Goal: Task Accomplishment & Management: Manage account settings

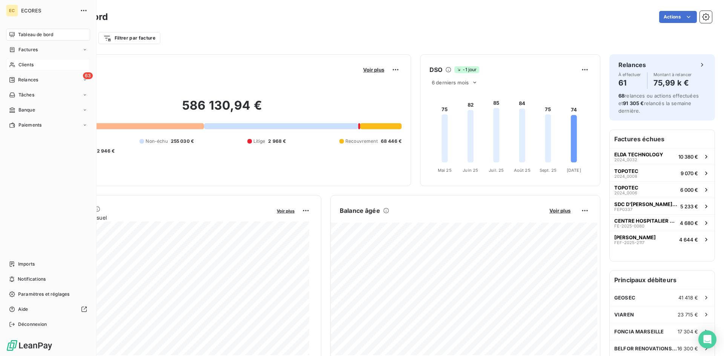
click at [30, 62] on span "Clients" at bounding box center [25, 64] width 15 height 7
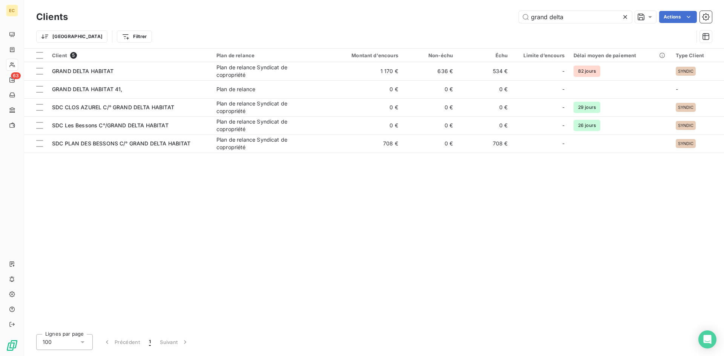
drag, startPoint x: 603, startPoint y: 20, endPoint x: 518, endPoint y: 24, distance: 85.3
click at [518, 24] on div "Clients grand delta Actions" at bounding box center [374, 17] width 676 height 16
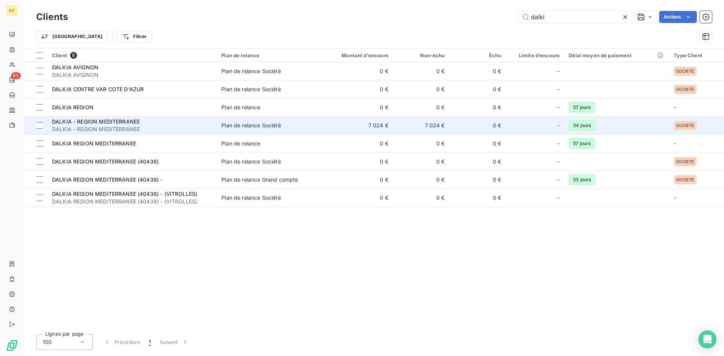
type input "dalki"
click at [176, 127] on span "DALKIA - REGION MEDITERRANEE" at bounding box center [132, 130] width 160 height 8
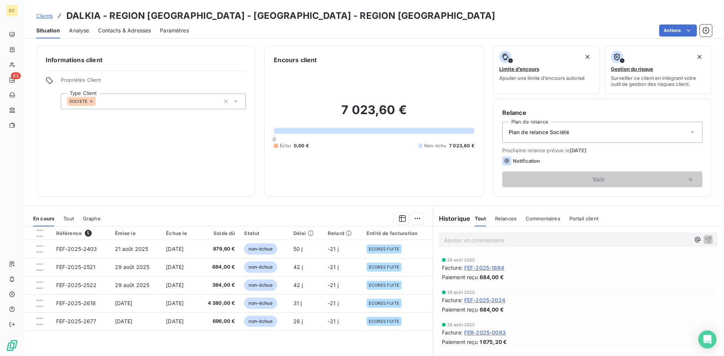
scroll to position [38, 0]
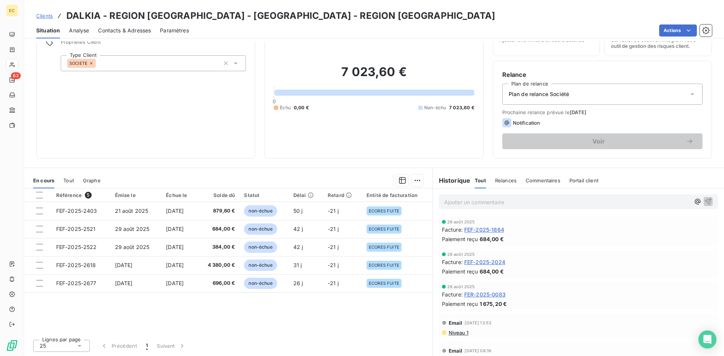
click at [42, 15] on span "Clients" at bounding box center [44, 16] width 17 height 6
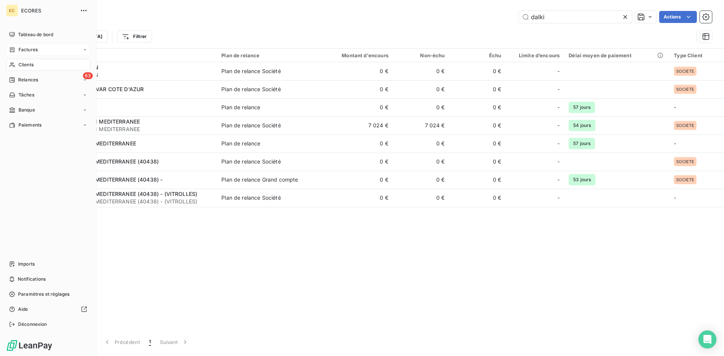
click at [29, 49] on span "Factures" at bounding box center [27, 49] width 19 height 7
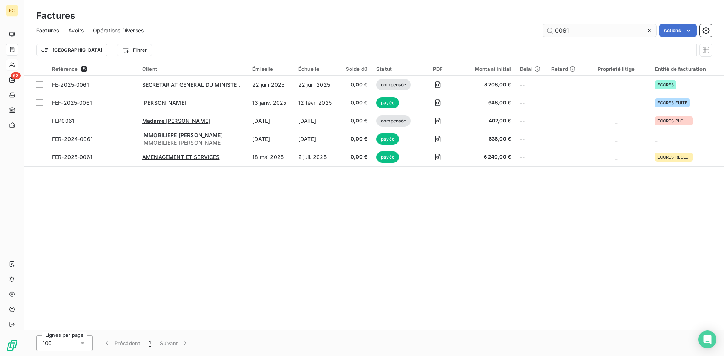
drag, startPoint x: 576, startPoint y: 32, endPoint x: 552, endPoint y: 32, distance: 24.1
click at [552, 32] on input "0061" at bounding box center [599, 31] width 113 height 12
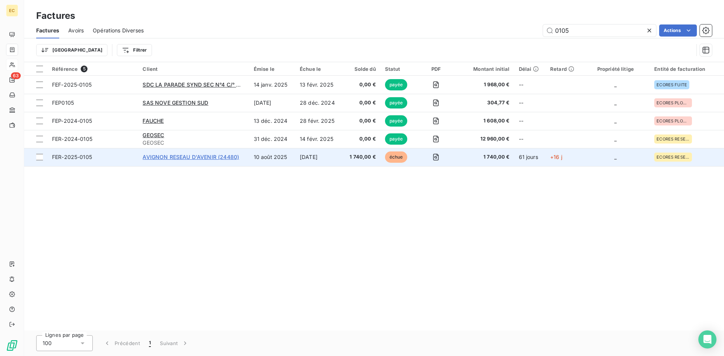
type input "0105"
click at [151, 158] on span "AVIGNON RESEAU D'AVENIR (24480)" at bounding box center [191, 157] width 97 height 6
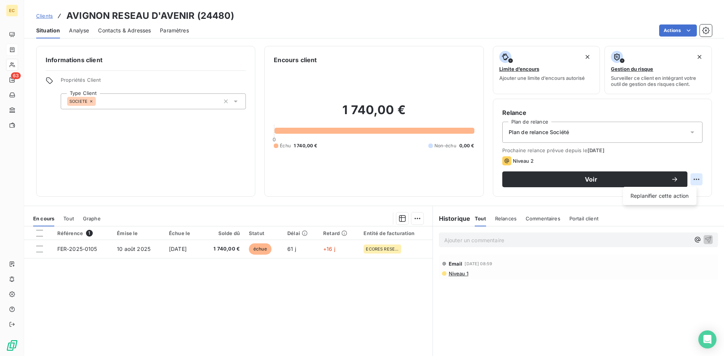
click at [693, 180] on html "EC 63 Clients AVIGNON RESEAU D'AVENIR (24480) Situation Analyse Contacts & Adre…" at bounding box center [362, 178] width 724 height 356
click at [21, 82] on html "EC 63 Clients AVIGNON RESEAU D'AVENIR (24480) Situation Analyse Contacts & Adre…" at bounding box center [362, 178] width 724 height 356
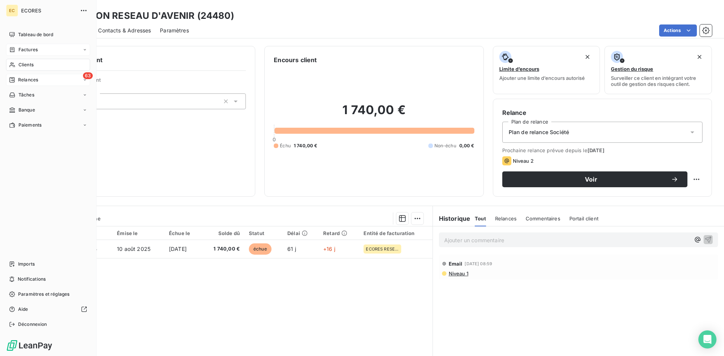
click at [32, 81] on span "Relances" at bounding box center [28, 80] width 20 height 7
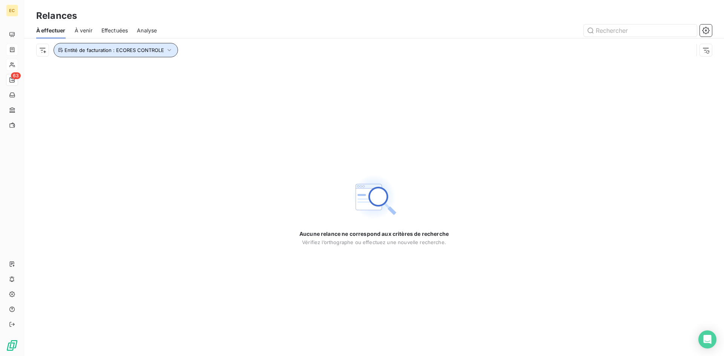
click at [167, 50] on icon "button" at bounding box center [170, 50] width 8 height 8
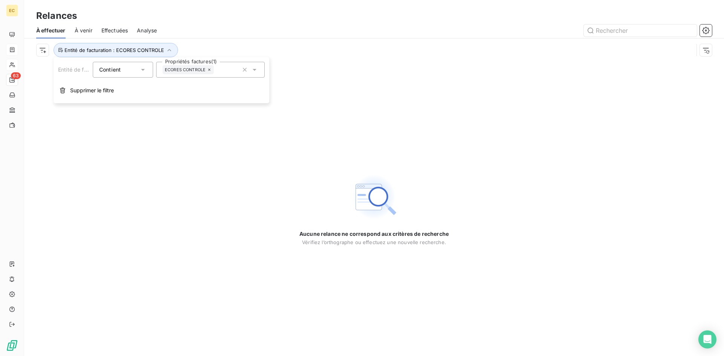
click at [204, 70] on span "ECORES CONTROLE" at bounding box center [185, 70] width 41 height 5
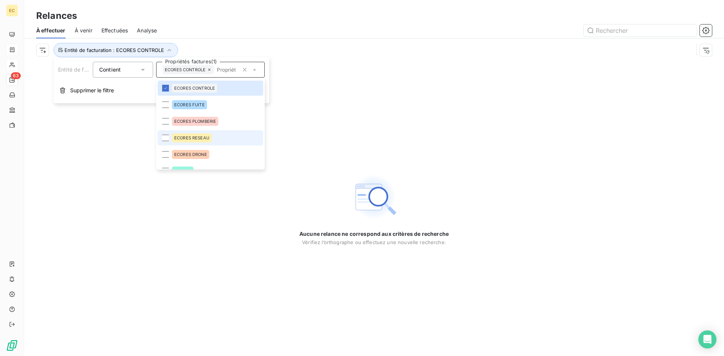
click at [203, 140] on span "ECORES RESEAU" at bounding box center [191, 138] width 35 height 5
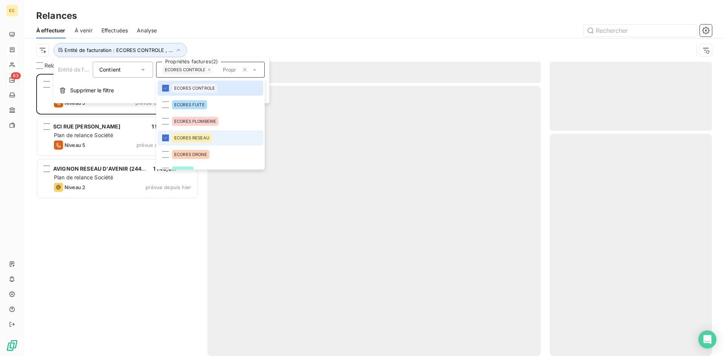
scroll to position [277, 157]
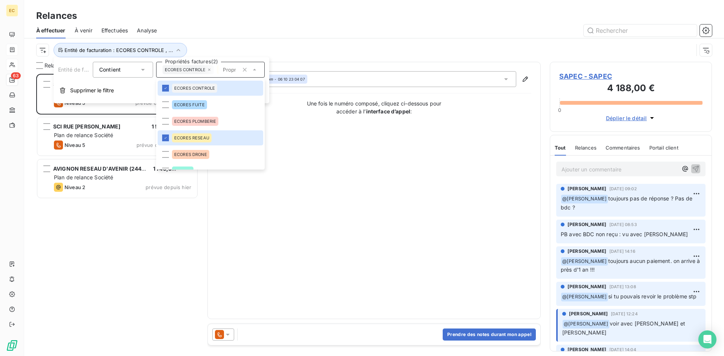
click at [85, 248] on div "SAPEC 4 188,00 € Plan de relance Société Niveau 5 prévue depuis 38 jours SCI RU…" at bounding box center [117, 215] width 162 height 282
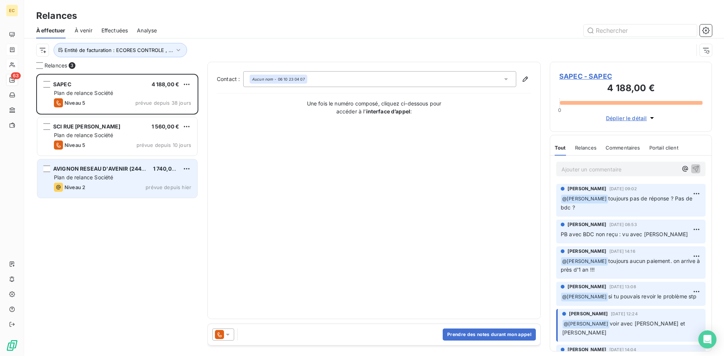
click at [74, 190] on span "Niveau 2" at bounding box center [74, 187] width 21 height 6
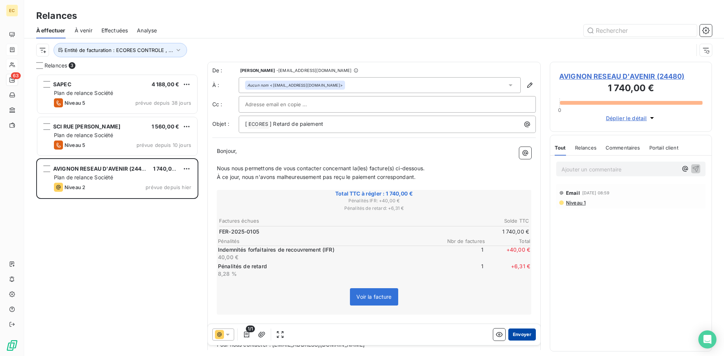
click at [517, 335] on button "Envoyer" at bounding box center [522, 335] width 28 height 12
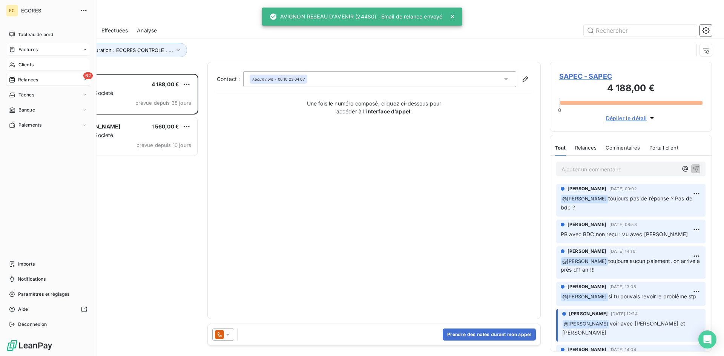
click at [29, 51] on span "Factures" at bounding box center [27, 49] width 19 height 7
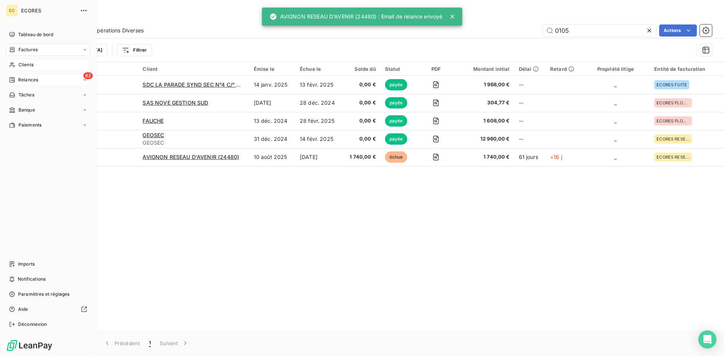
click at [29, 63] on span "Clients" at bounding box center [25, 64] width 15 height 7
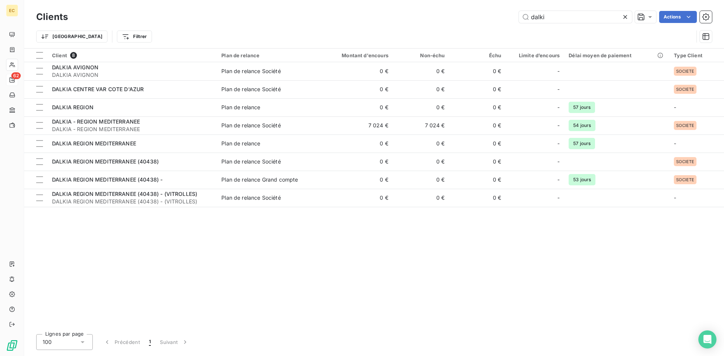
drag, startPoint x: 549, startPoint y: 21, endPoint x: 505, endPoint y: 17, distance: 44.7
click at [505, 17] on div "dalki Actions" at bounding box center [394, 17] width 635 height 12
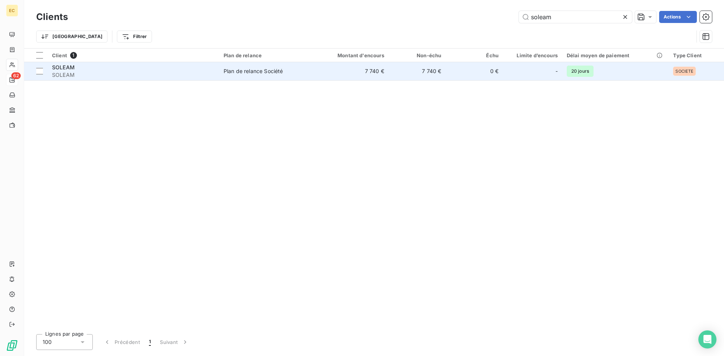
type input "soleam"
click at [117, 72] on span "SOLEAM" at bounding box center [133, 75] width 163 height 8
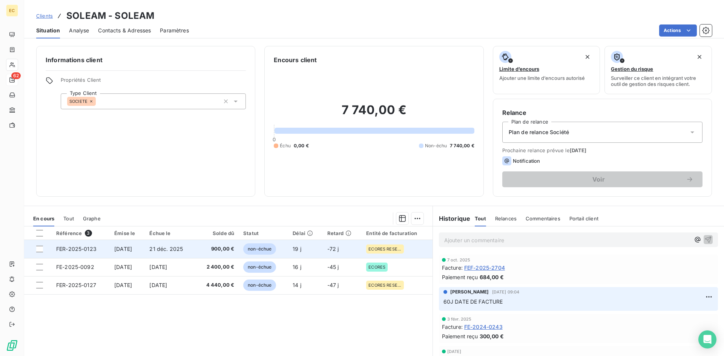
click at [130, 248] on span "[DATE]" at bounding box center [123, 249] width 18 height 6
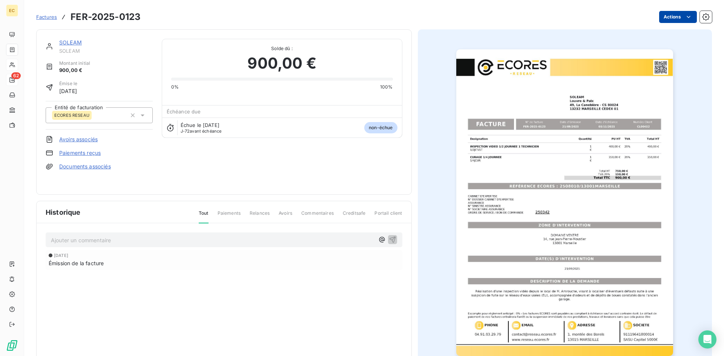
click at [673, 23] on html "EC 62 Factures FER-2025-0123 Actions SOLEAM SOLEAM Montant initial 900,00 € Émi…" at bounding box center [362, 178] width 724 height 356
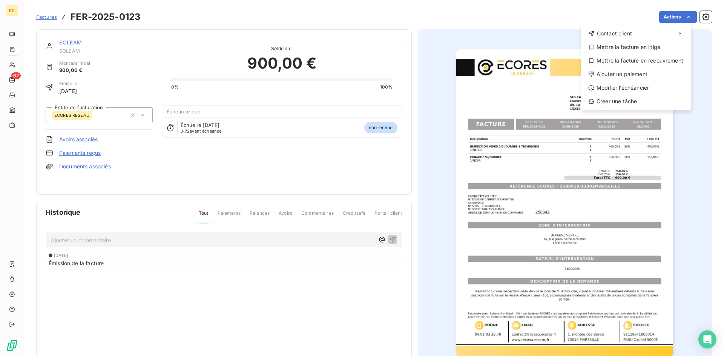
click at [672, 18] on html "EC 62 Factures FER-2025-0123 Actions Contact client Mettre la facture en litige…" at bounding box center [362, 178] width 724 height 356
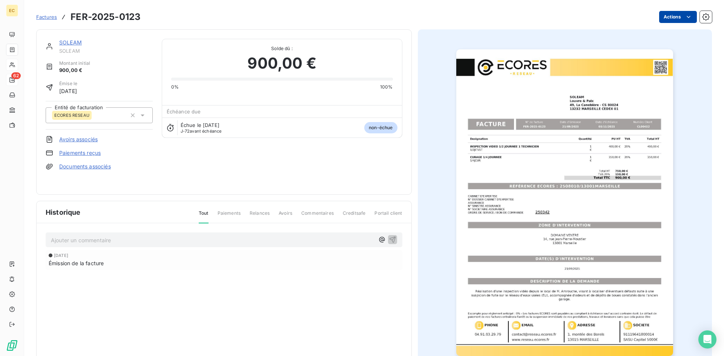
click at [672, 20] on html "EC 62 Factures FER-2025-0123 Actions SOLEAM SOLEAM Montant initial 900,00 € Émi…" at bounding box center [362, 178] width 724 height 356
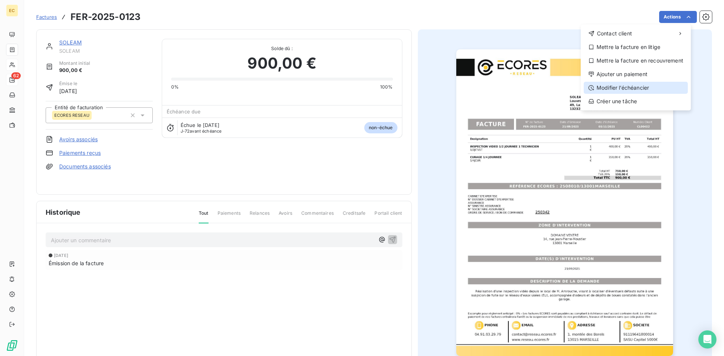
click at [618, 84] on div "Modifier l’échéancier" at bounding box center [636, 88] width 104 height 12
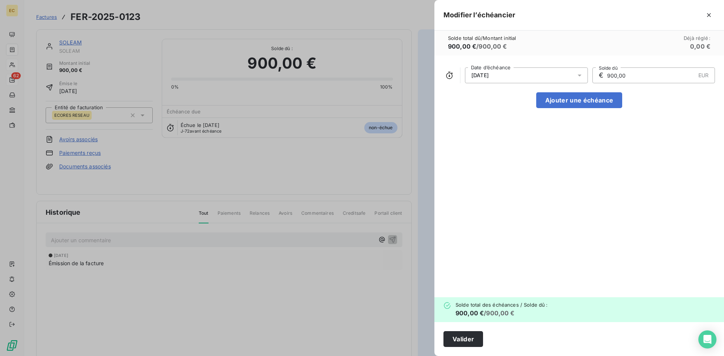
click at [525, 75] on div "[DATE]" at bounding box center [526, 76] width 123 height 16
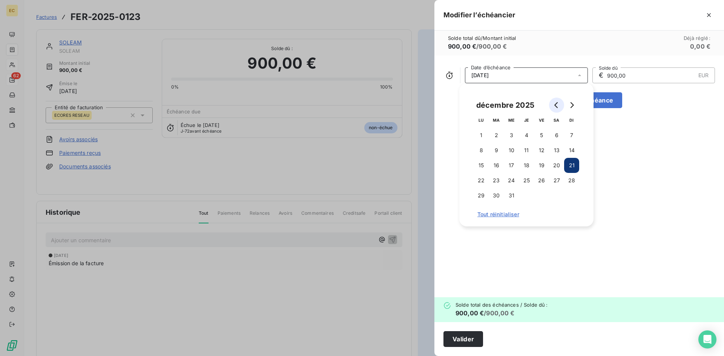
click at [555, 108] on icon "Go to previous month" at bounding box center [557, 105] width 6 height 6
click at [543, 180] on button "21" at bounding box center [541, 180] width 15 height 15
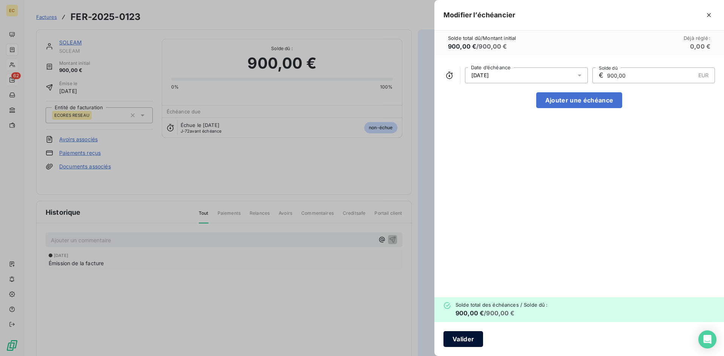
click at [467, 341] on button "Valider" at bounding box center [464, 339] width 40 height 16
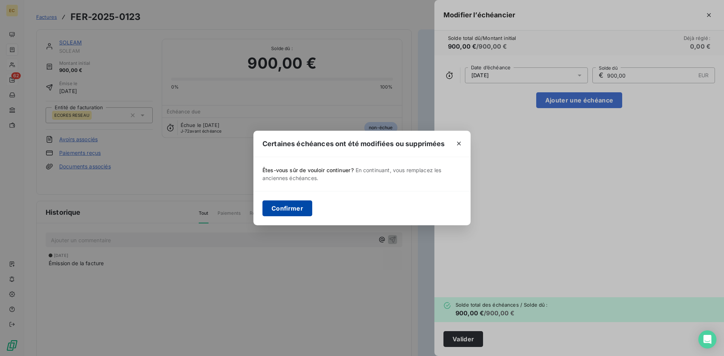
click at [295, 208] on button "Confirmer" at bounding box center [287, 209] width 50 height 16
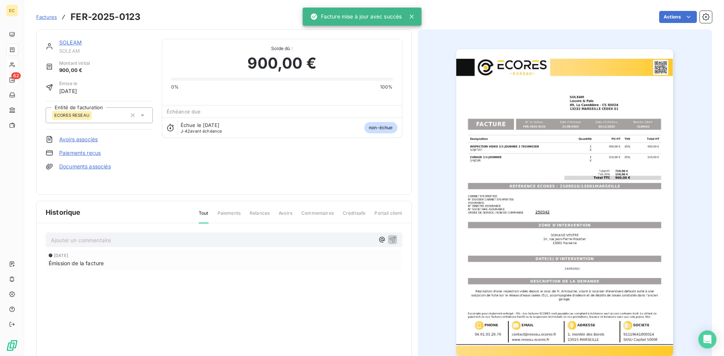
click at [69, 43] on link "SOLEAM" at bounding box center [70, 42] width 23 height 6
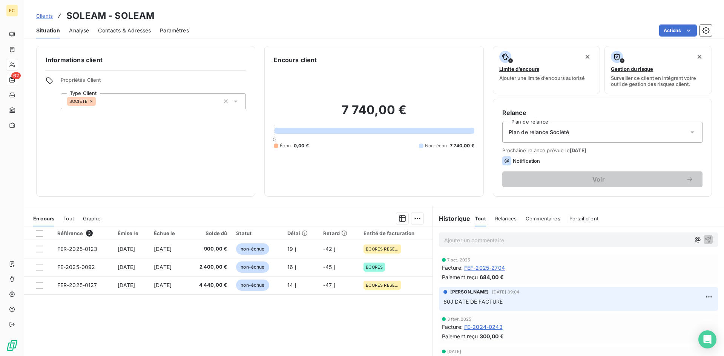
click at [43, 18] on span "Clients" at bounding box center [44, 16] width 17 height 6
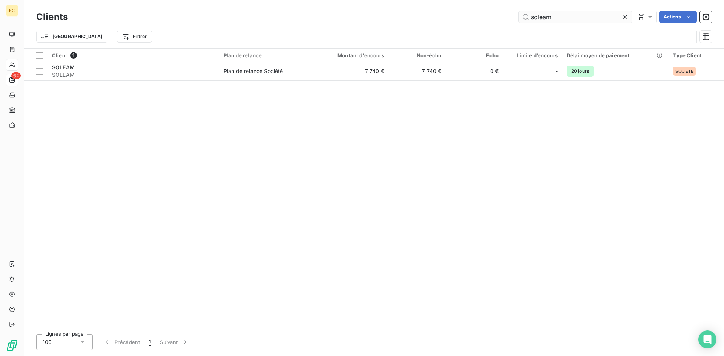
drag, startPoint x: 556, startPoint y: 17, endPoint x: 525, endPoint y: 17, distance: 30.9
click at [525, 17] on input "soleam" at bounding box center [575, 17] width 113 height 12
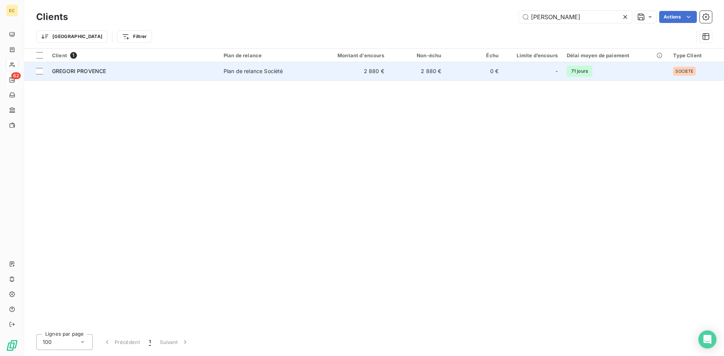
type input "[PERSON_NAME]"
click at [103, 70] on span "GREGORI PROVENCE" at bounding box center [79, 71] width 54 height 6
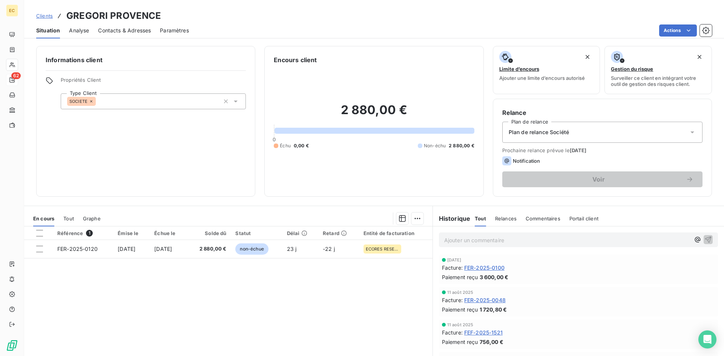
click at [45, 14] on span "Clients" at bounding box center [44, 16] width 17 height 6
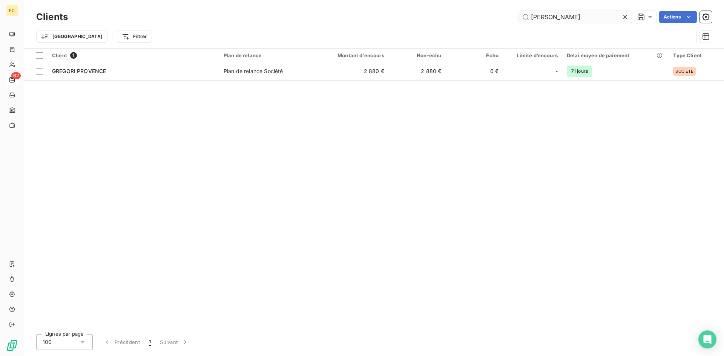
drag, startPoint x: 564, startPoint y: 20, endPoint x: 534, endPoint y: 19, distance: 30.2
click at [534, 19] on input "[PERSON_NAME]" at bounding box center [575, 17] width 113 height 12
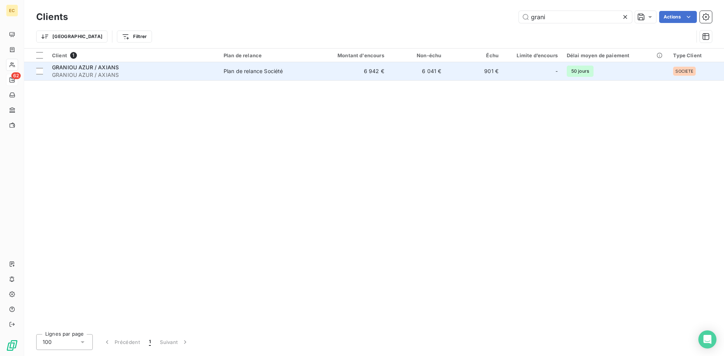
type input "grani"
click at [89, 69] on span "GRANIOU AZUR / AXIANS" at bounding box center [85, 67] width 67 height 6
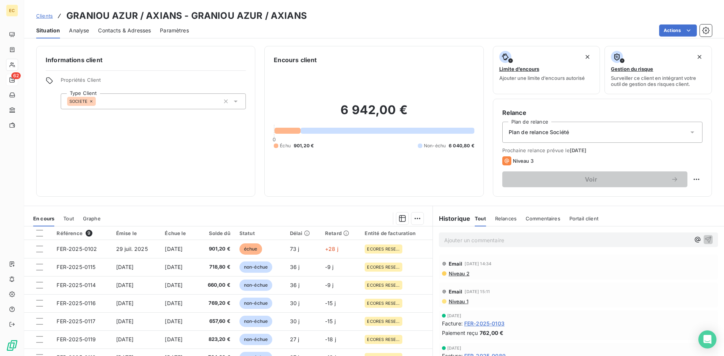
click at [141, 30] on span "Contacts & Adresses" at bounding box center [124, 31] width 53 height 8
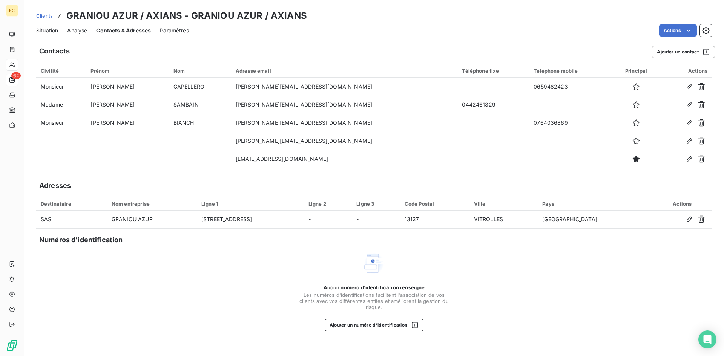
click at [44, 31] on span "Situation" at bounding box center [47, 31] width 22 height 8
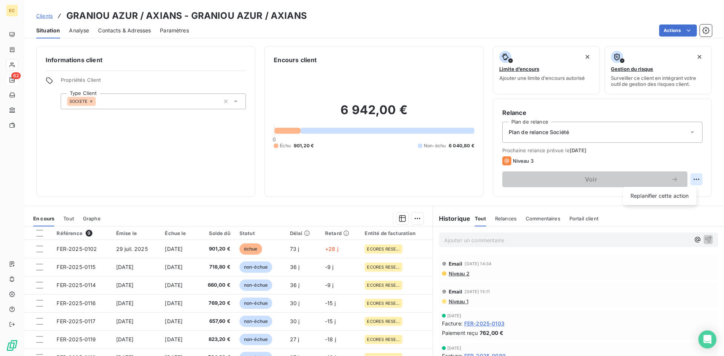
click at [689, 178] on html "EC 62 Clients GRANIOU AZUR / AXIANS - GRANIOU AZUR / AXIANS Situation Analyse C…" at bounding box center [362, 178] width 724 height 356
click at [678, 197] on div "Replanifier cette action" at bounding box center [660, 196] width 68 height 12
select select "9"
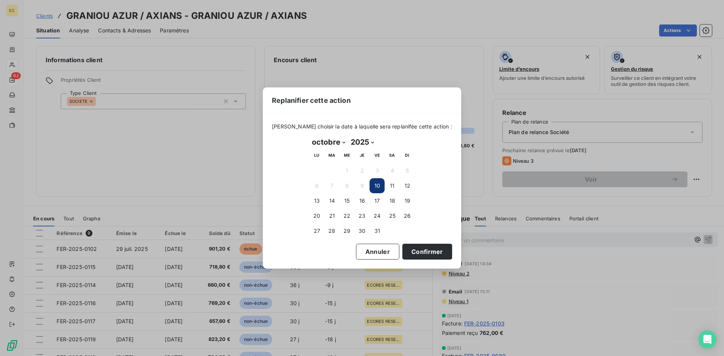
click at [377, 185] on button "10" at bounding box center [377, 185] width 15 height 15
click at [410, 253] on button "Confirmer" at bounding box center [427, 252] width 50 height 16
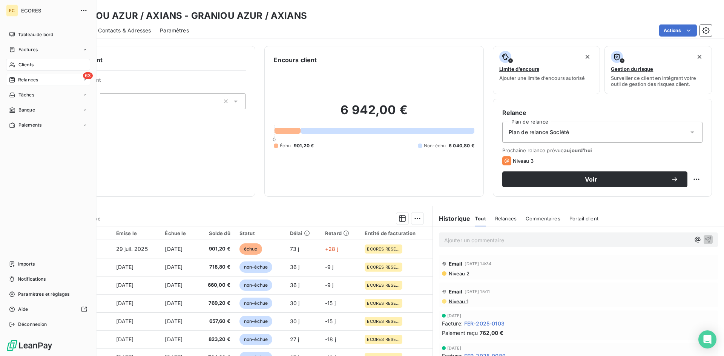
click at [31, 79] on span "Relances" at bounding box center [28, 80] width 20 height 7
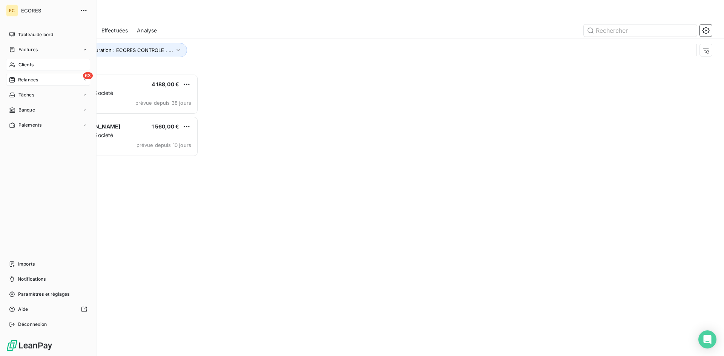
scroll to position [277, 157]
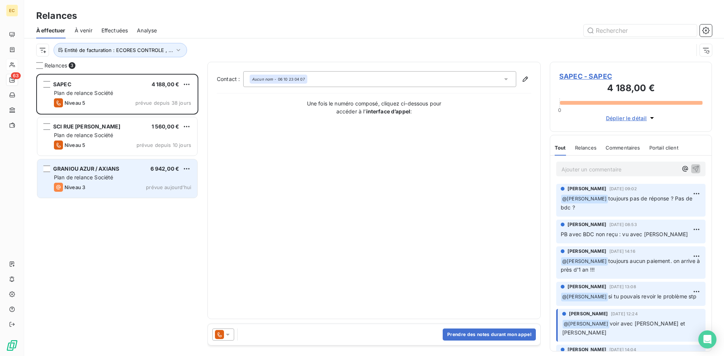
click at [89, 181] on div "Plan de relance Société" at bounding box center [122, 178] width 137 height 8
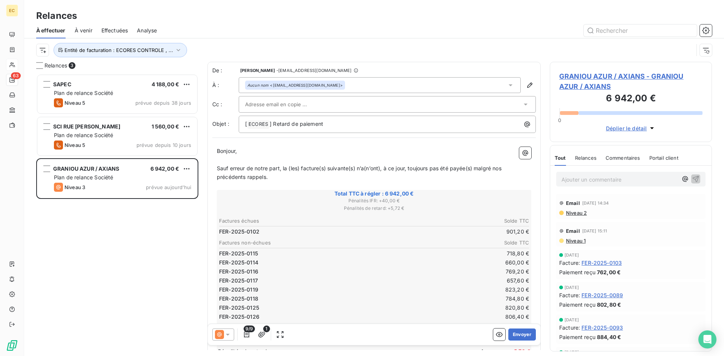
click at [321, 104] on div at bounding box center [383, 104] width 277 height 11
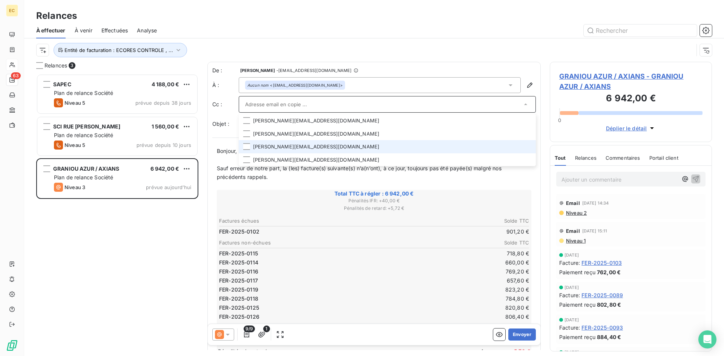
click at [292, 149] on li "[PERSON_NAME][EMAIL_ADDRESS][DOMAIN_NAME]" at bounding box center [387, 146] width 297 height 13
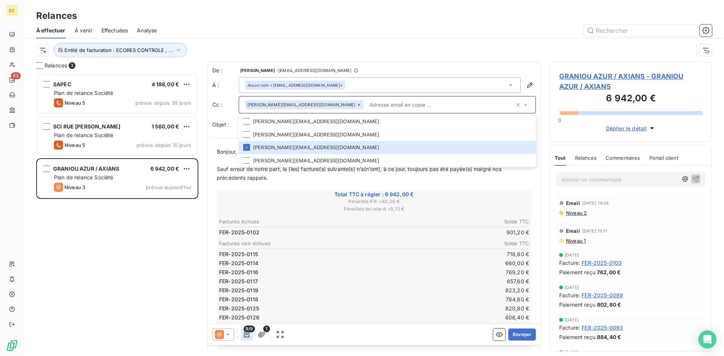
click at [246, 333] on icon "button" at bounding box center [247, 335] width 8 height 8
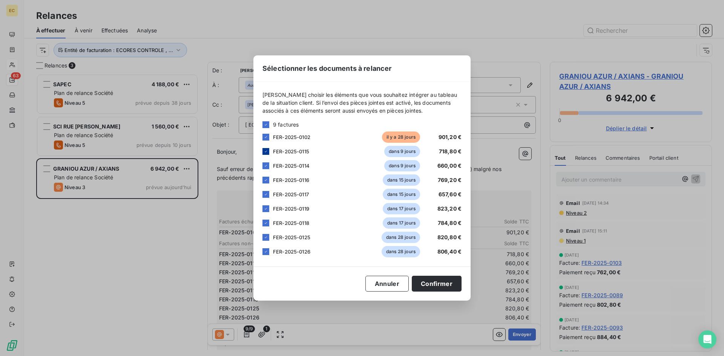
click at [266, 150] on icon at bounding box center [266, 151] width 5 height 5
click at [267, 165] on icon at bounding box center [266, 166] width 2 height 2
click at [267, 177] on div at bounding box center [265, 180] width 7 height 7
click at [265, 195] on icon at bounding box center [266, 194] width 5 height 5
click at [266, 208] on icon at bounding box center [266, 209] width 5 height 5
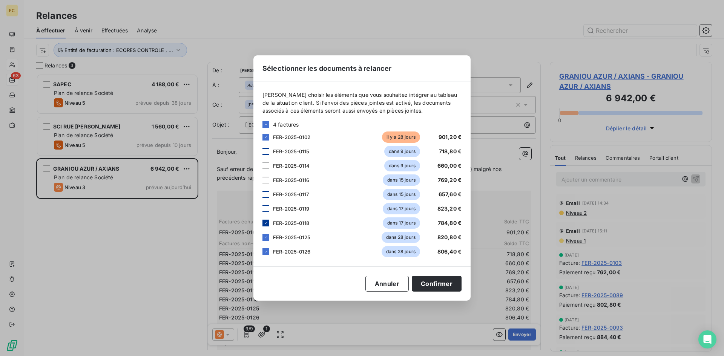
click at [266, 223] on icon at bounding box center [266, 223] width 5 height 5
click at [268, 236] on icon at bounding box center [266, 237] width 5 height 5
click at [265, 252] on icon at bounding box center [266, 252] width 5 height 5
click at [447, 287] on button "Confirmer" at bounding box center [437, 284] width 50 height 16
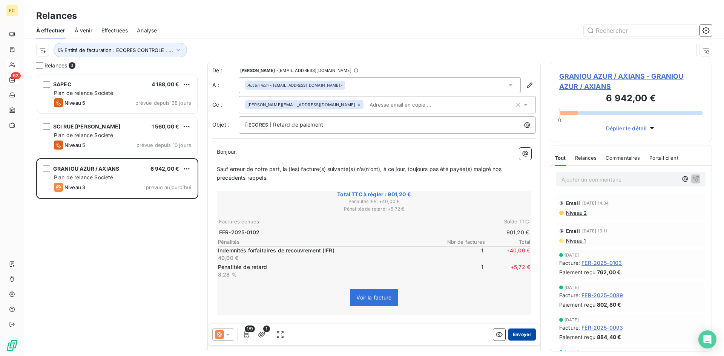
click at [519, 336] on button "Envoyer" at bounding box center [522, 335] width 28 height 12
